Goal: Complete application form: Complete application form

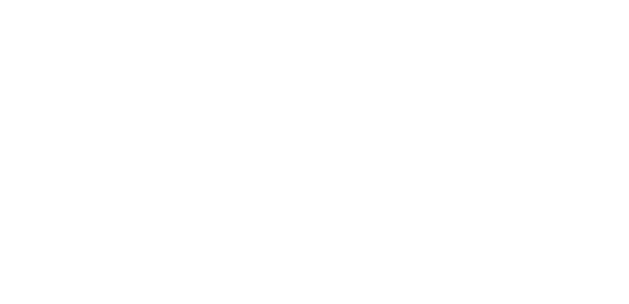
click at [0, 3] on html at bounding box center [314, 1] width 629 height 3
click at [571, 3] on html at bounding box center [314, 1] width 629 height 3
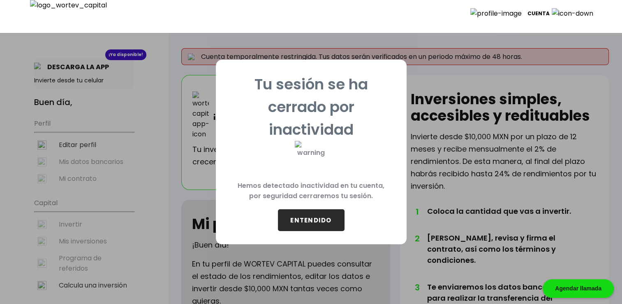
click at [321, 214] on button "ENTENDIDO" at bounding box center [311, 220] width 67 height 22
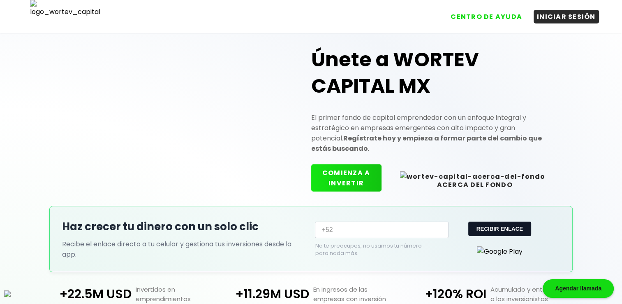
click at [376, 176] on button "COMIENZA A INVERTIR" at bounding box center [346, 177] width 70 height 27
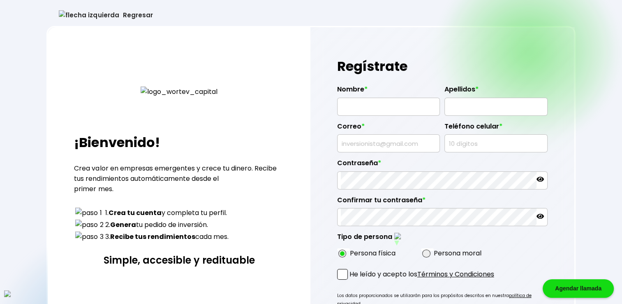
type input "[PERSON_NAME]"
type input "CAMPBELL"
type input "ninazej@mailinator.com"
type input "1214066724"
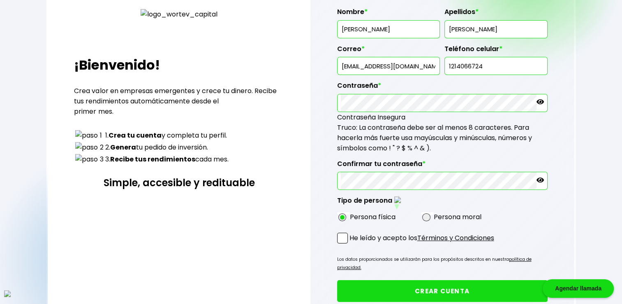
scroll to position [82, 0]
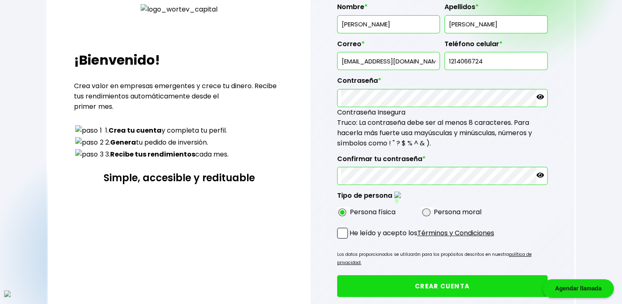
click at [346, 233] on span at bounding box center [342, 233] width 11 height 11
click at [351, 239] on input "He leído y acepto los Términos y Condiciones" at bounding box center [351, 239] width 0 height 0
click at [419, 275] on button "CREAR CUENTA" at bounding box center [442, 286] width 211 height 22
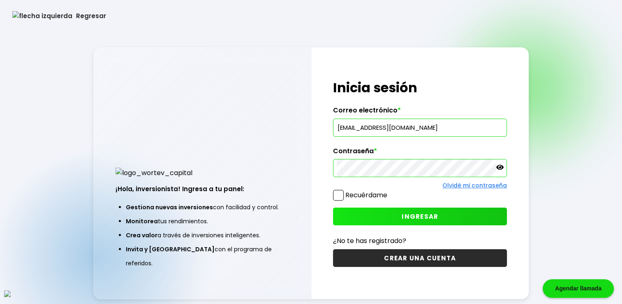
click at [391, 125] on input "dectorarmando@gmail.com" at bounding box center [420, 127] width 167 height 17
paste input "ninazej@mailinator"
type input "[EMAIL_ADDRESS][DOMAIN_NAME]"
click at [341, 197] on span at bounding box center [338, 195] width 11 height 11
click at [389, 191] on input "Recuérdame" at bounding box center [389, 191] width 0 height 0
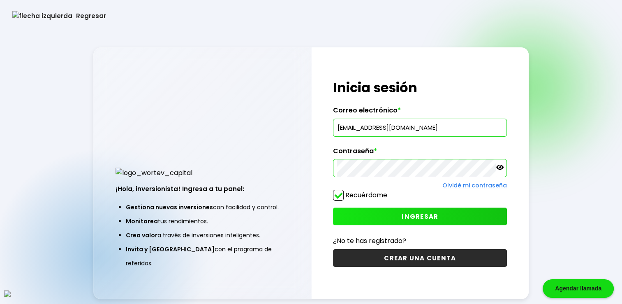
click at [381, 211] on button "INGRESAR" at bounding box center [420, 216] width 174 height 18
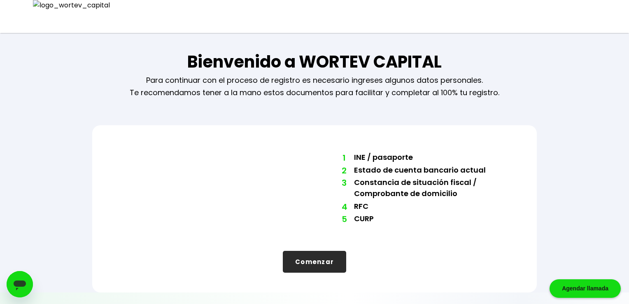
click at [315, 260] on button "Comenzar" at bounding box center [314, 262] width 63 height 22
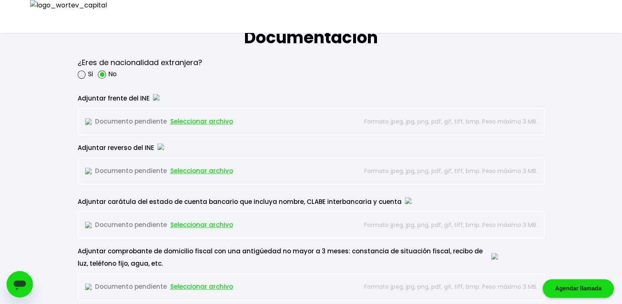
scroll to position [631, 0]
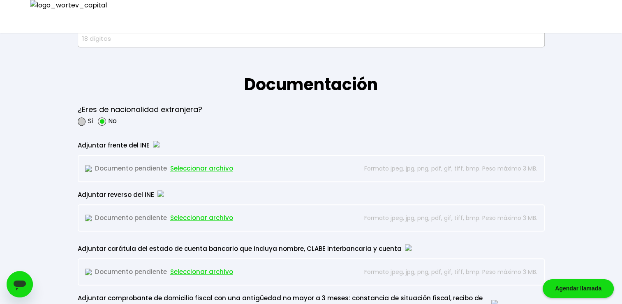
click at [84, 119] on span at bounding box center [82, 121] width 8 height 8
click at [90, 119] on input "radio" at bounding box center [92, 120] width 5 height 5
radio input "true"
radio input "false"
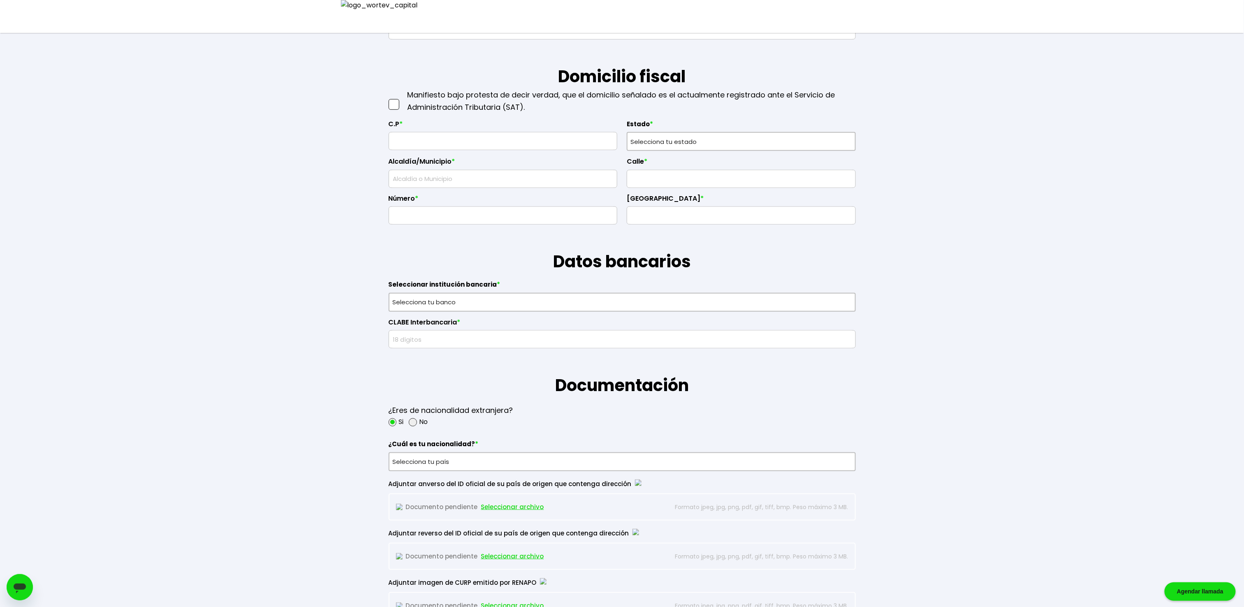
scroll to position [137, 0]
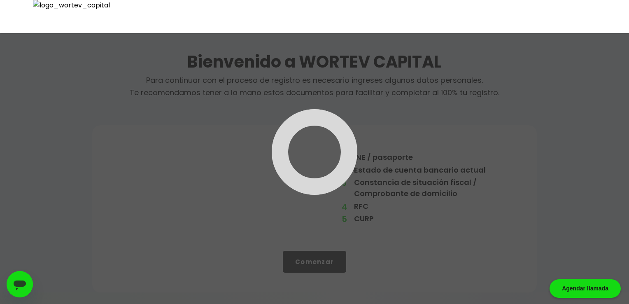
drag, startPoint x: 318, startPoint y: 274, endPoint x: 314, endPoint y: 264, distance: 10.4
click at [318, 274] on div at bounding box center [314, 152] width 629 height 304
click at [315, 264] on div at bounding box center [314, 152] width 629 height 304
click at [316, 264] on div at bounding box center [314, 152] width 629 height 304
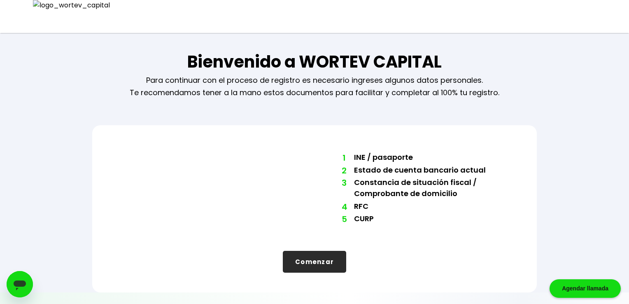
click at [316, 263] on button "Comenzar" at bounding box center [314, 262] width 63 height 22
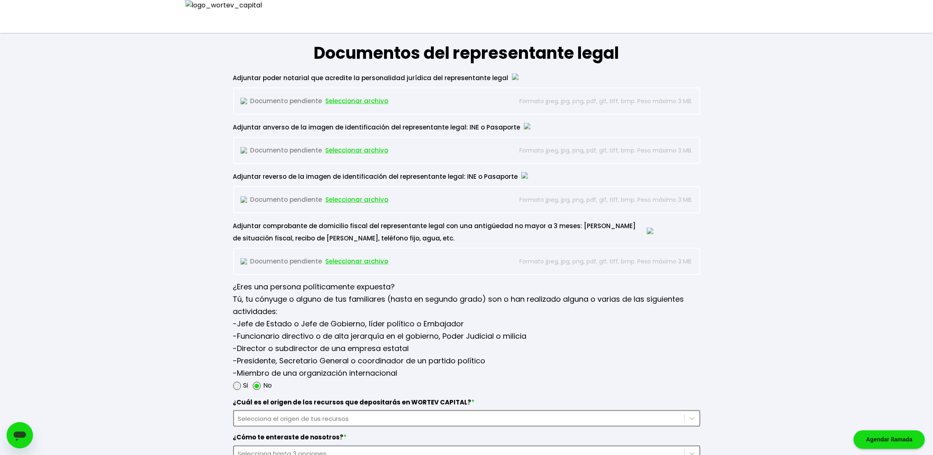
scroll to position [953, 0]
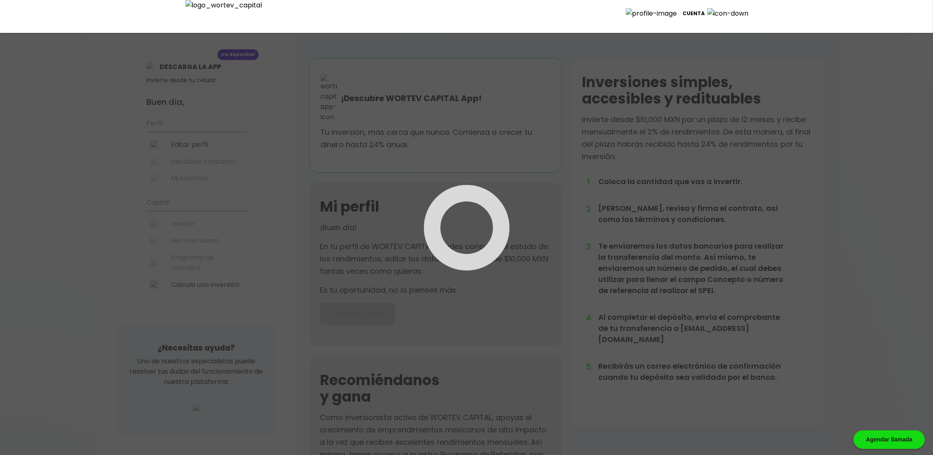
scroll to position [154, 0]
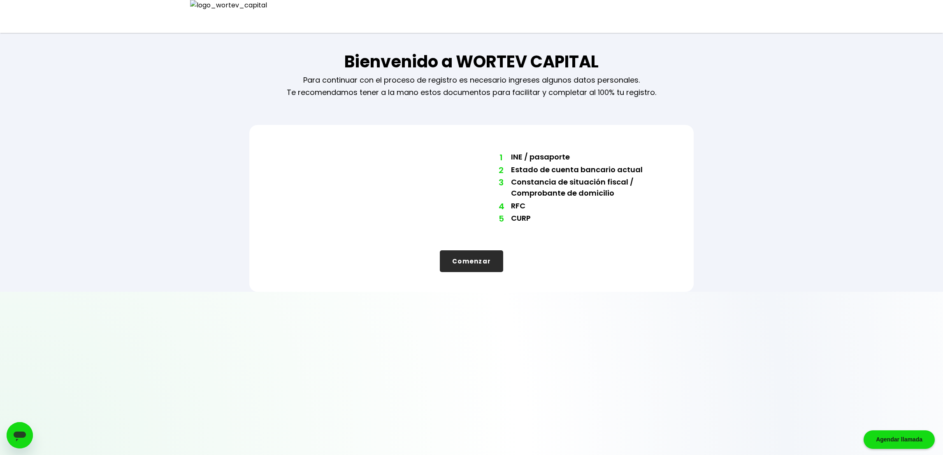
click at [467, 264] on button "Comenzar" at bounding box center [471, 262] width 63 height 22
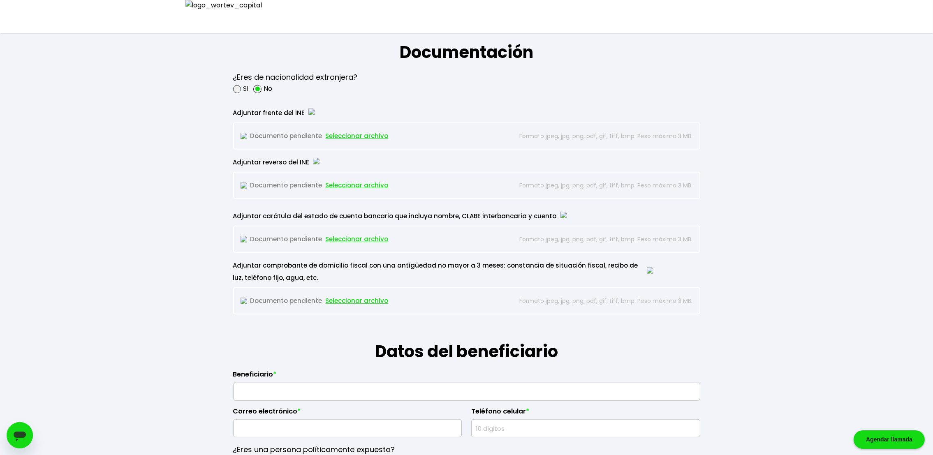
scroll to position [658, 0]
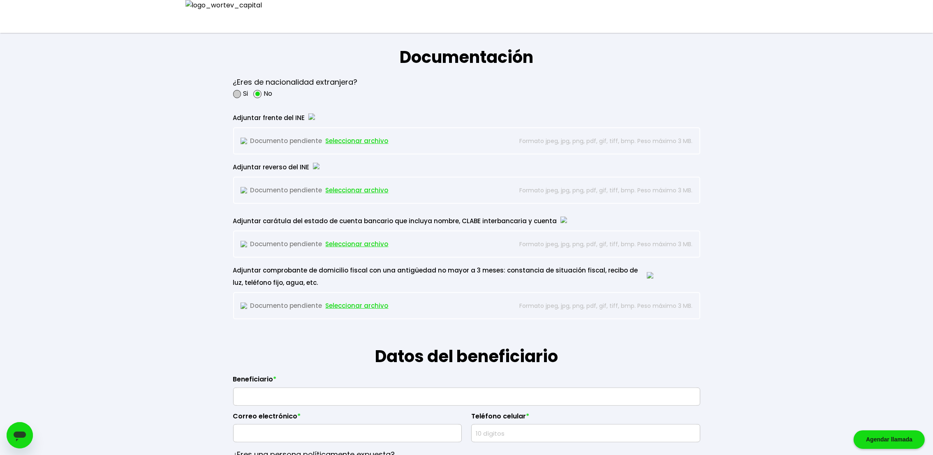
click at [240, 98] on span at bounding box center [237, 94] width 8 height 8
click at [246, 97] on input "radio" at bounding box center [248, 93] width 5 height 5
radio input "true"
radio input "false"
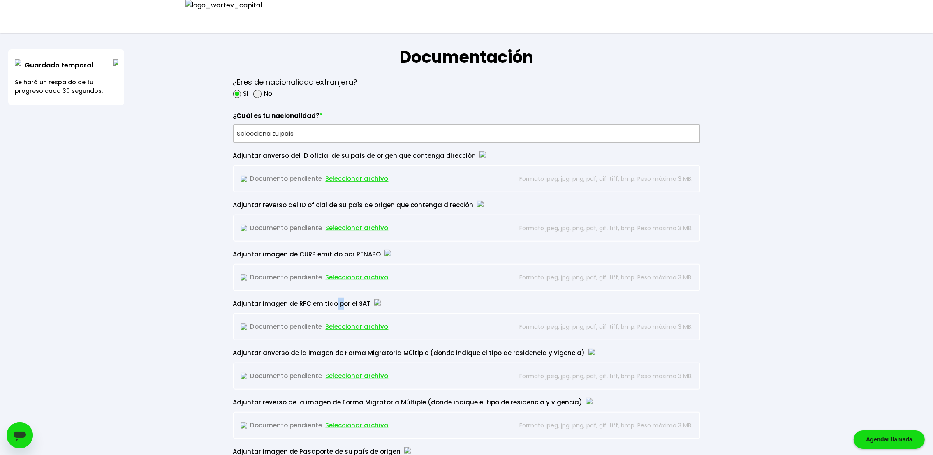
drag, startPoint x: 334, startPoint y: 303, endPoint x: 341, endPoint y: 303, distance: 6.6
click at [341, 303] on div "Adjuntar imagen de RFC emitido por el SAT" at bounding box center [443, 304] width 420 height 12
drag, startPoint x: 341, startPoint y: 303, endPoint x: 368, endPoint y: 351, distance: 54.9
click at [368, 351] on div "Adjuntar anverso de la imagen de Forma Migratoria Múltiple (donde indique el ti…" at bounding box center [443, 353] width 420 height 12
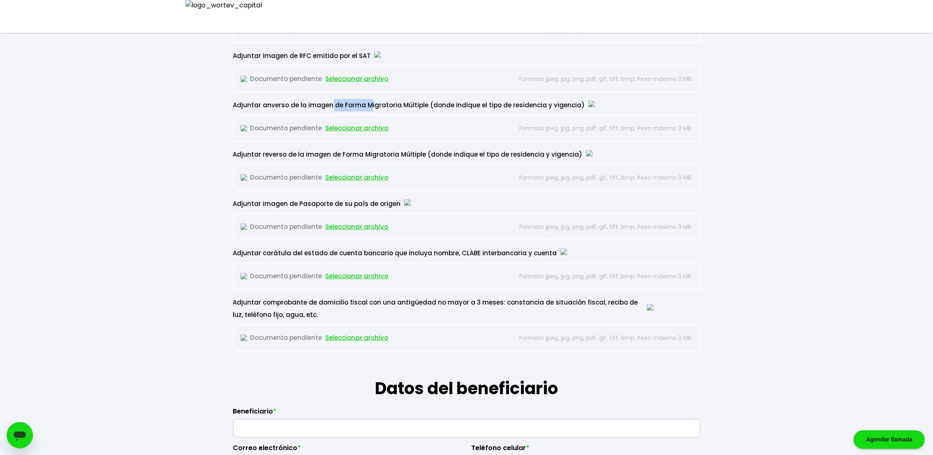
scroll to position [905, 0]
drag, startPoint x: 297, startPoint y: 250, endPoint x: 353, endPoint y: 248, distance: 56.0
click at [353, 248] on div "Adjuntar carátula del estado de cuenta bancario que incluya nombre, CLABE inter…" at bounding box center [443, 254] width 420 height 12
